Goal: Navigation & Orientation: Find specific page/section

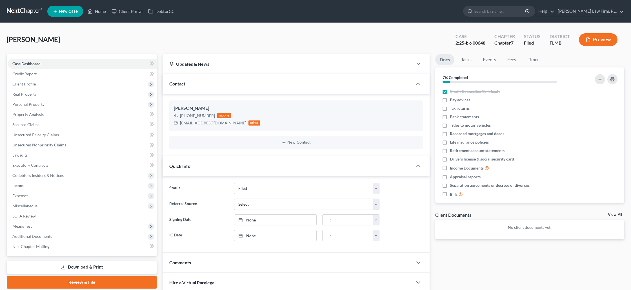
select select "2"
click at [92, 12] on icon at bounding box center [90, 11] width 4 height 4
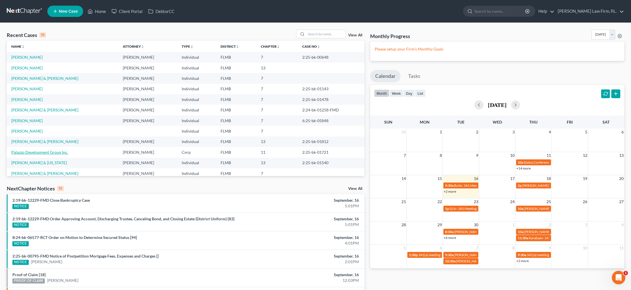
click at [62, 151] on link "Palazzo Development Group Inc." at bounding box center [39, 152] width 57 height 5
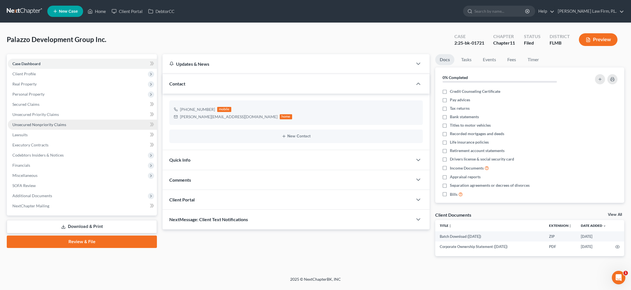
click at [49, 126] on span "Unsecured Nonpriority Claims" at bounding box center [39, 124] width 54 height 5
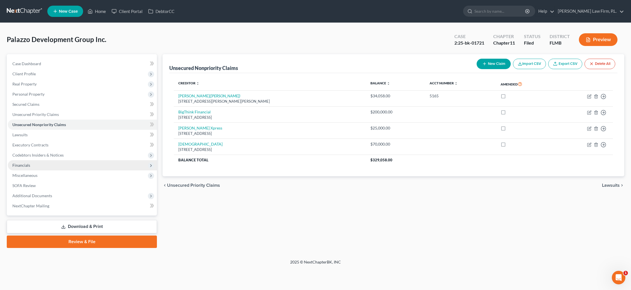
click at [49, 167] on span "Financials" at bounding box center [82, 165] width 149 height 10
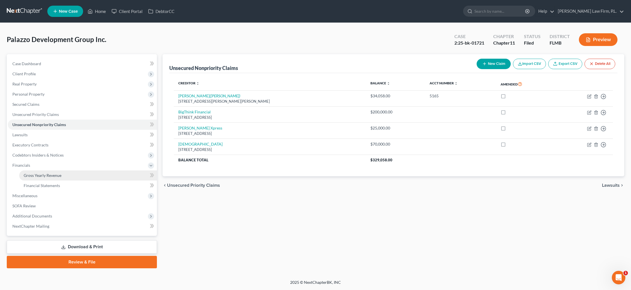
click at [50, 173] on span "Gross Yearly Revenue" at bounding box center [43, 175] width 38 height 5
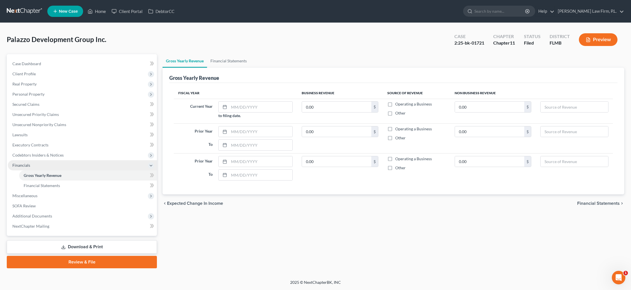
click at [36, 166] on span "Financials" at bounding box center [82, 165] width 149 height 10
